Goal: Find contact information: Find contact information

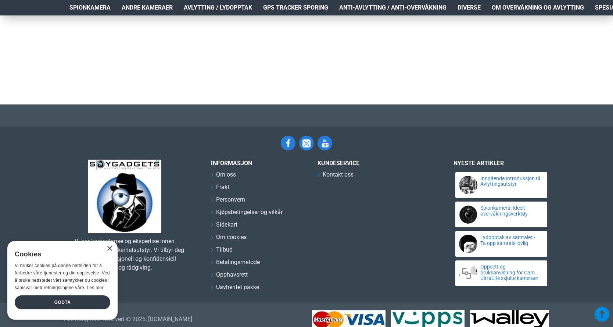
scroll to position [1530, 0]
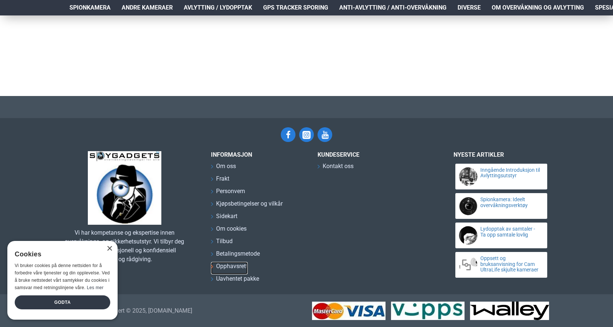
click at [229, 266] on span "Opphavsrett" at bounding box center [232, 265] width 32 height 9
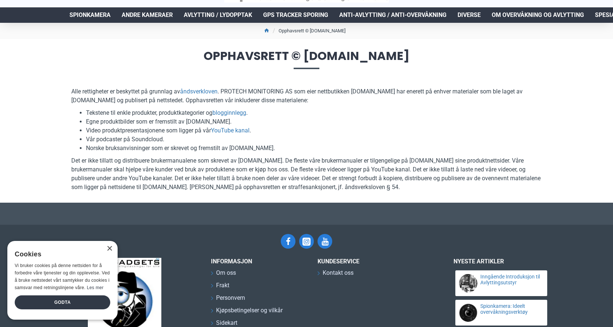
scroll to position [145, 0]
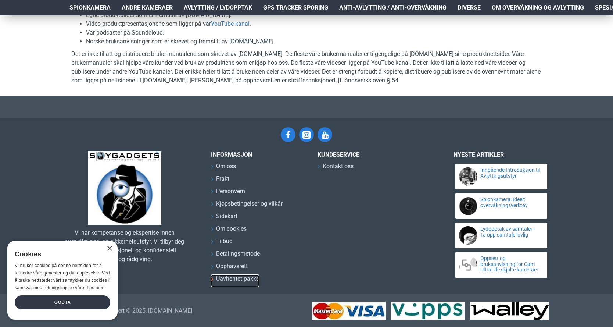
click at [235, 280] on span "Uavhentet pakke" at bounding box center [237, 278] width 43 height 9
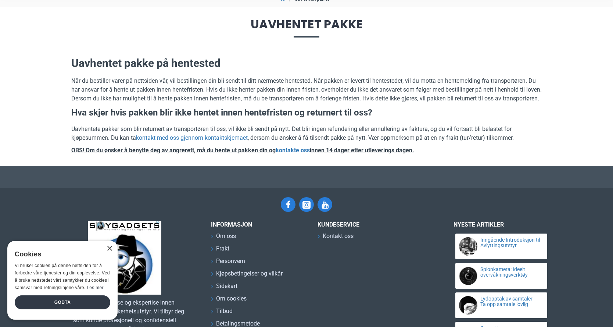
scroll to position [73, 0]
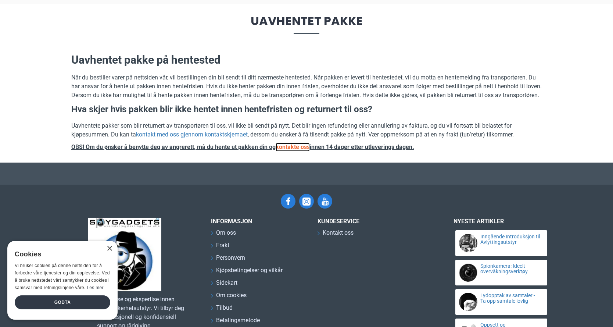
click at [295, 151] on link "kontakte oss" at bounding box center [292, 146] width 34 height 9
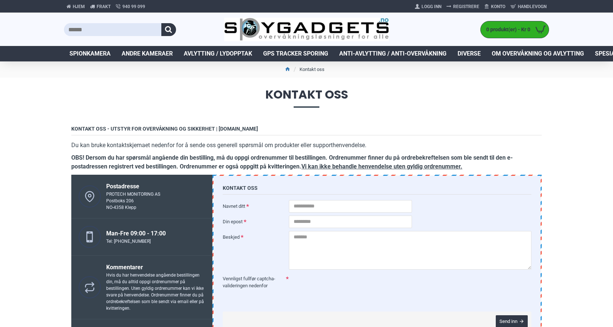
scroll to position [73, 0]
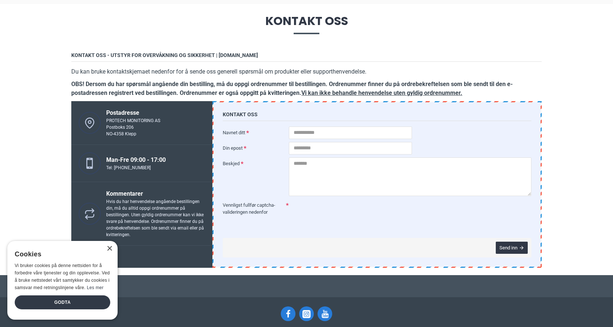
click at [581, 151] on div "Hjem Frakt 940 99 099 Logg Inn Registrere Konto Handlevogn 0 0 produkt(er) - Kr…" at bounding box center [306, 216] width 613 height 579
